Goal: Task Accomplishment & Management: Complete application form

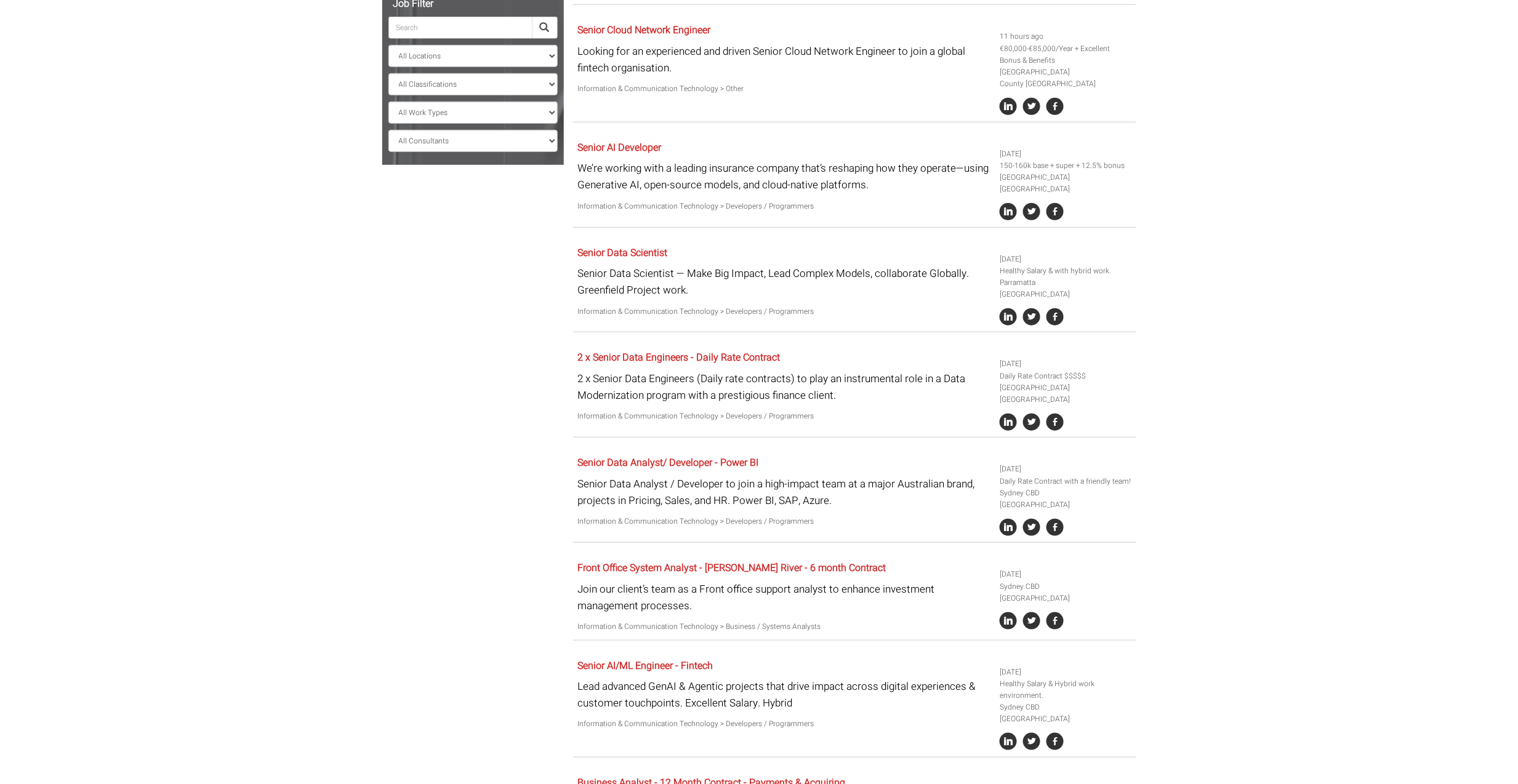
scroll to position [410, 0]
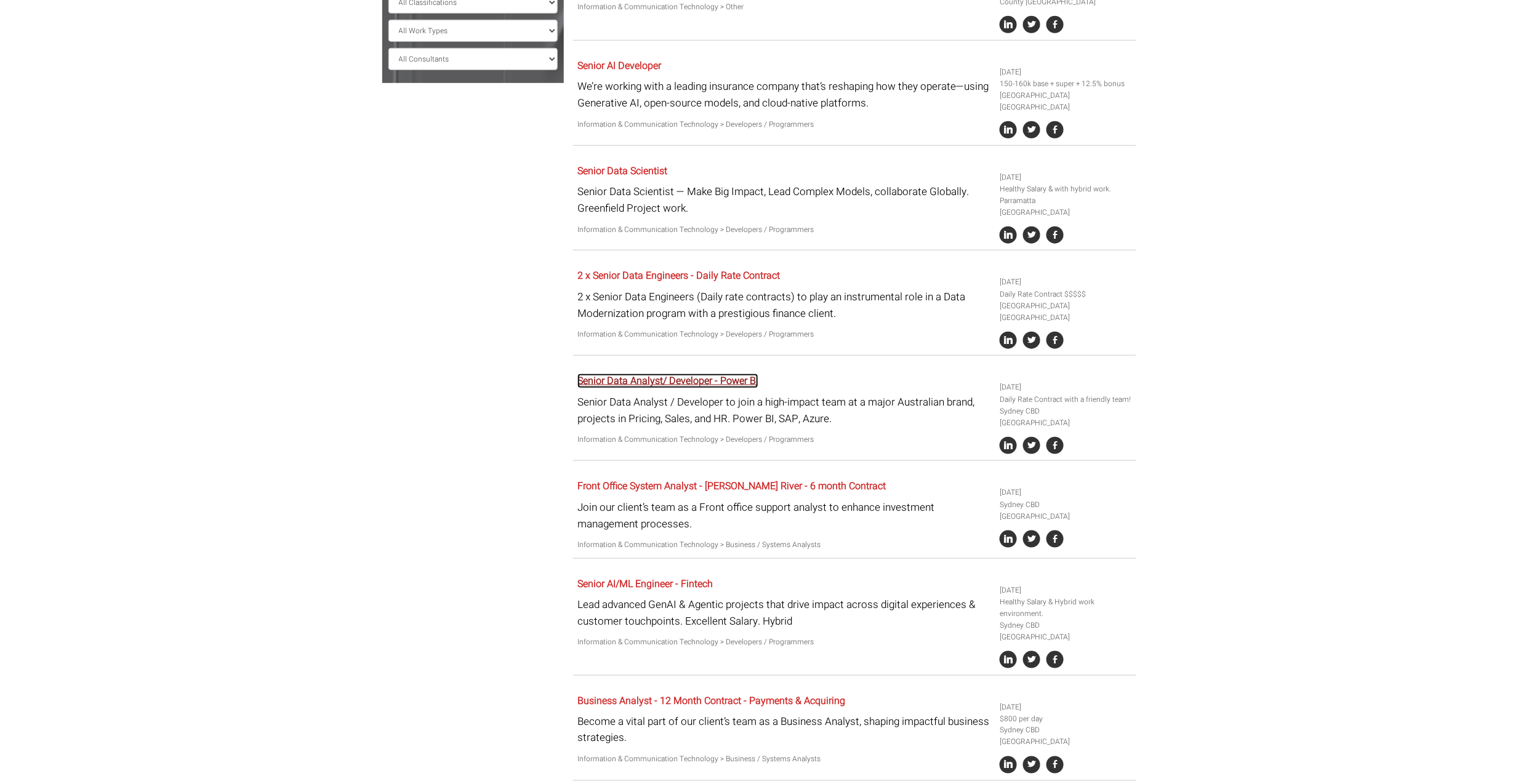
click at [723, 374] on link "Senior Data Analyst/ Developer - Power BI" at bounding box center [667, 381] width 181 height 15
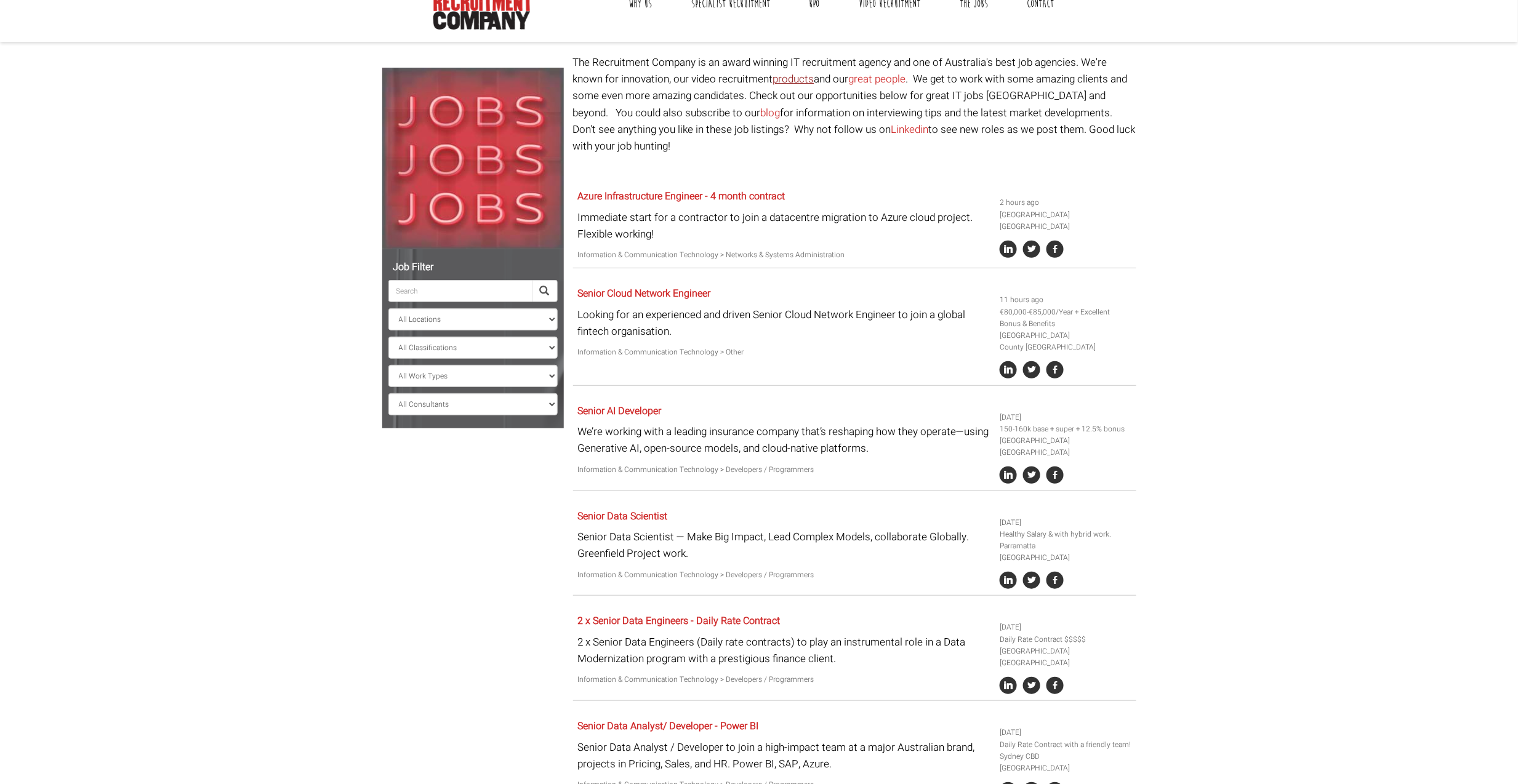
scroll to position [0, 0]
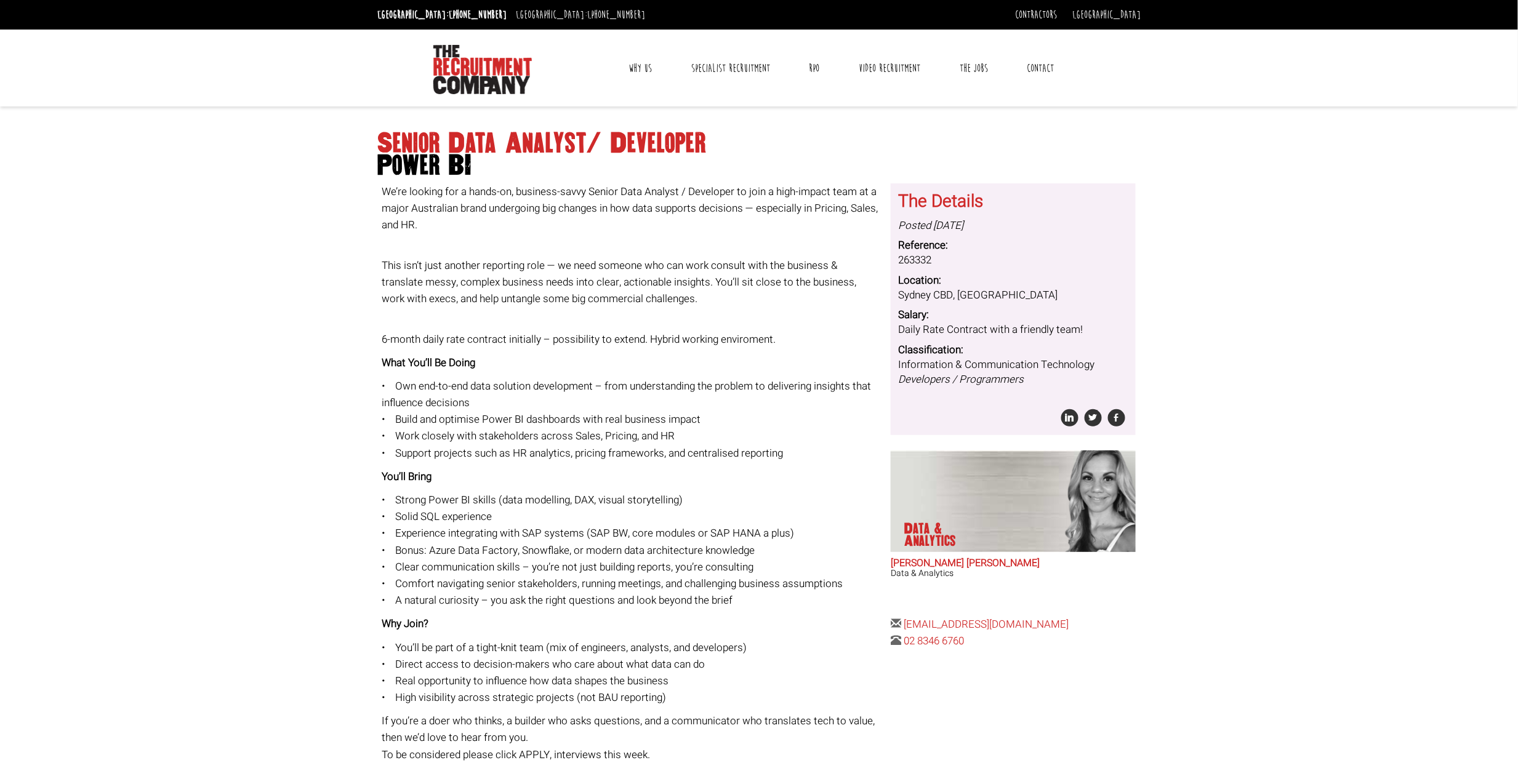
click at [658, 390] on p "• Own end-to-end data solution development – from understanding the problem to …" at bounding box center [632, 419] width 500 height 84
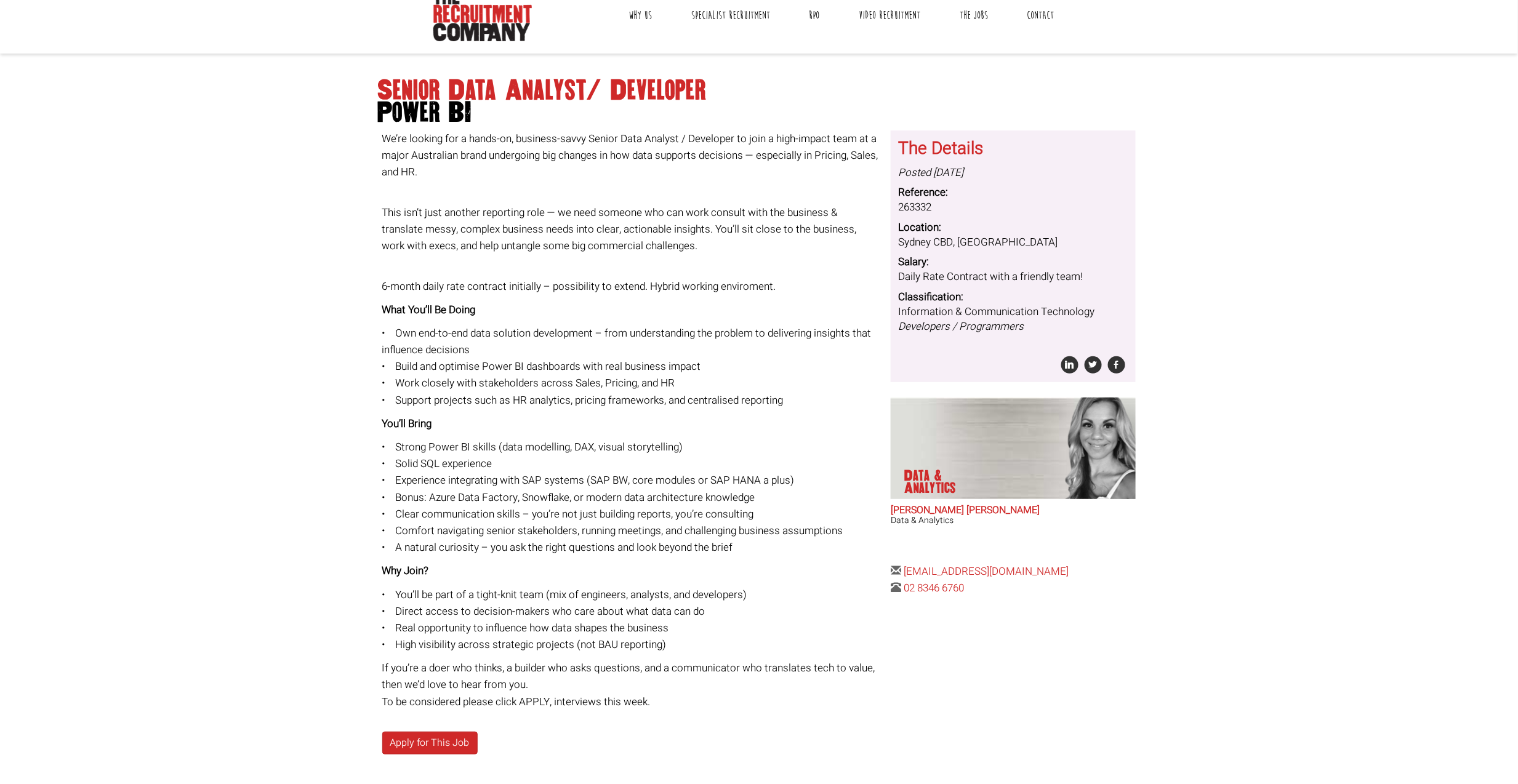
scroll to position [82, 0]
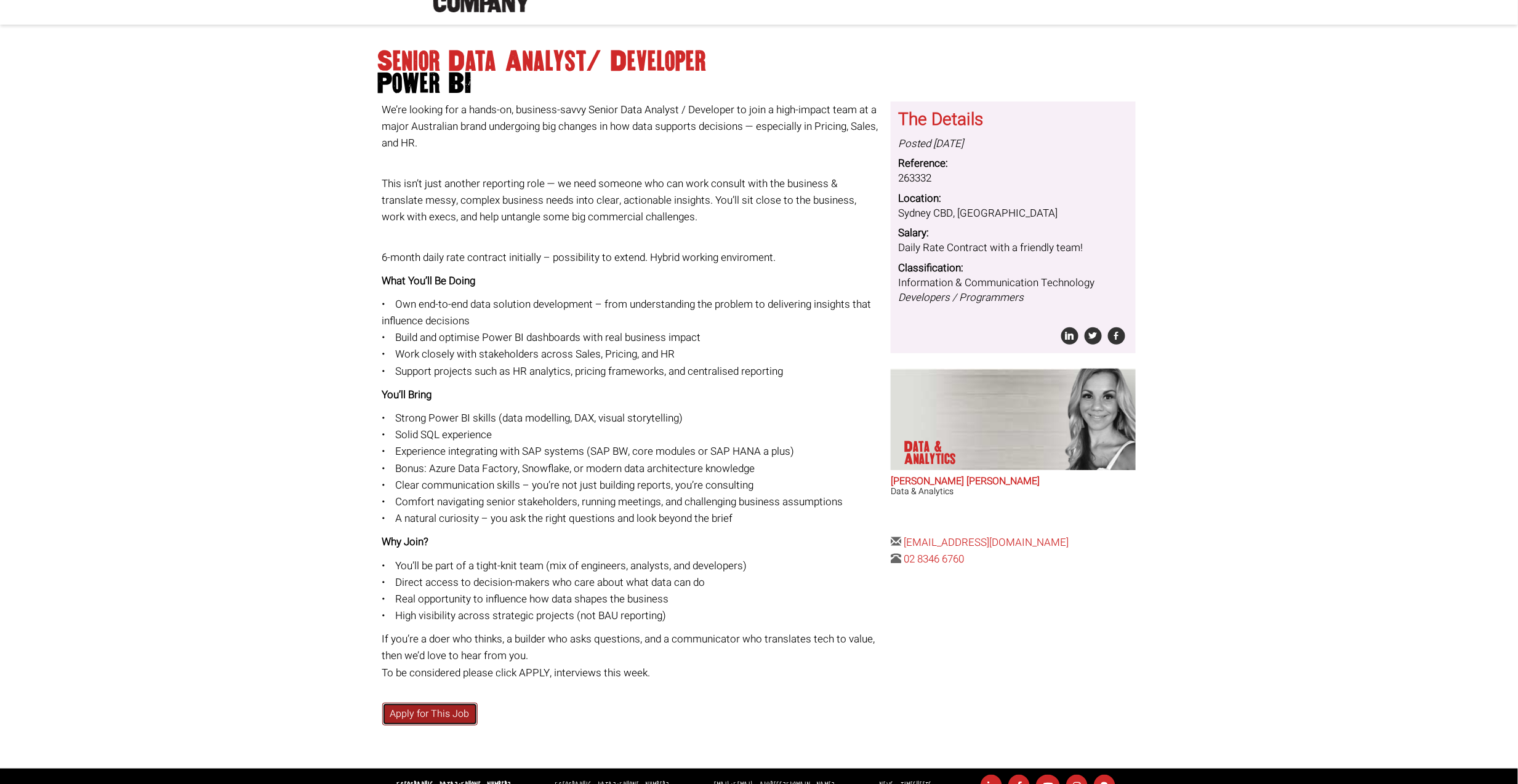
click at [431, 709] on link "Apply for This Job" at bounding box center [430, 713] width 95 height 23
